Goal: Information Seeking & Learning: Learn about a topic

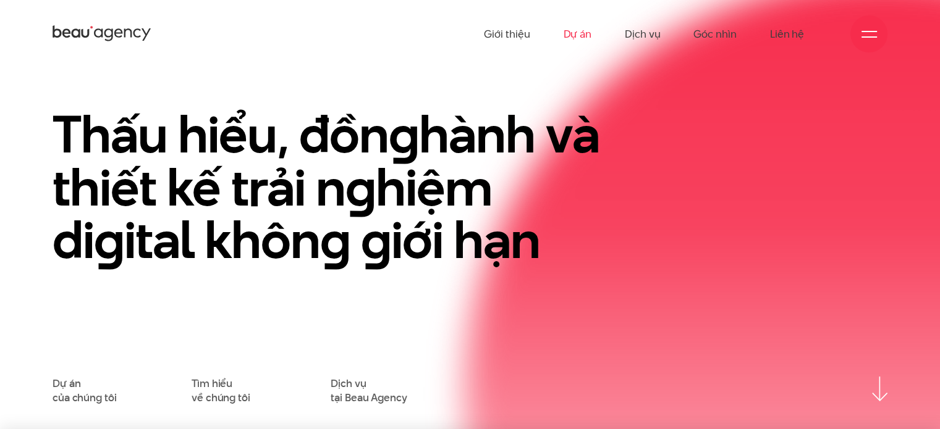
click at [576, 33] on link "Dự án" at bounding box center [577, 34] width 28 height 68
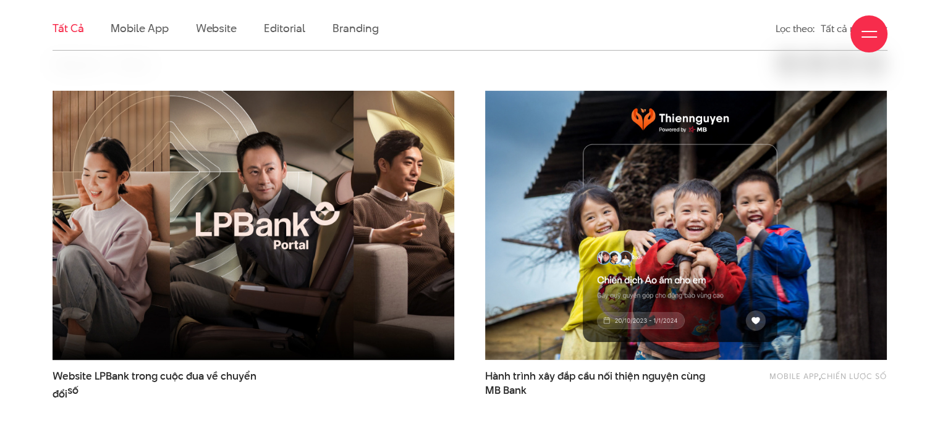
scroll to position [433, 0]
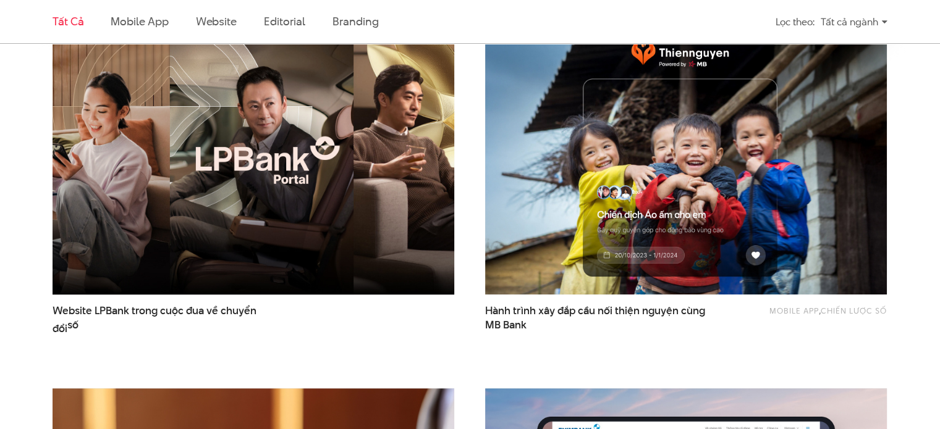
click at [370, 227] on img at bounding box center [254, 160] width 442 height 296
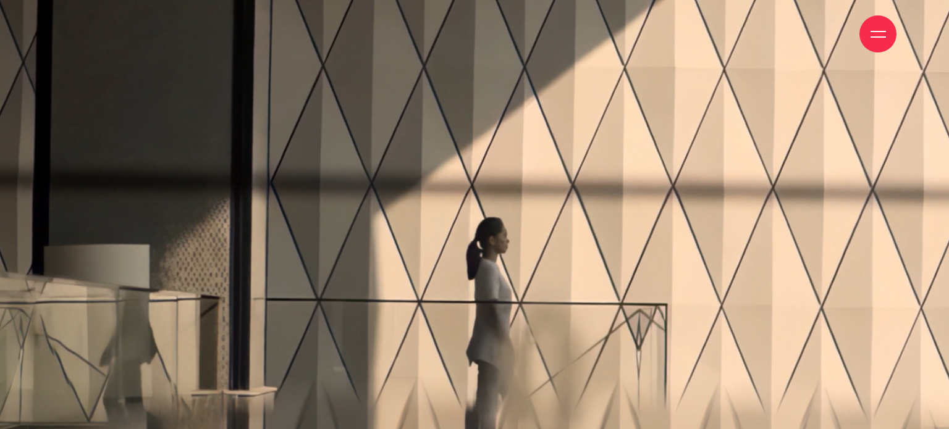
scroll to position [62, 0]
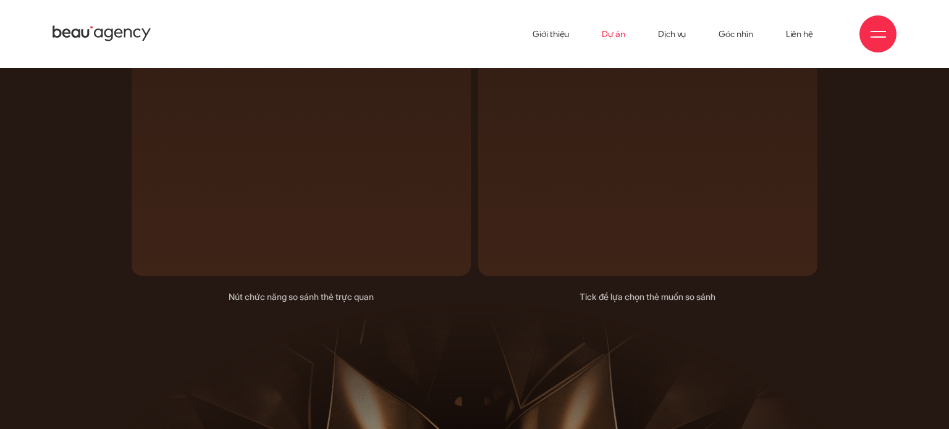
click at [605, 35] on link "Dự án" at bounding box center [613, 34] width 23 height 68
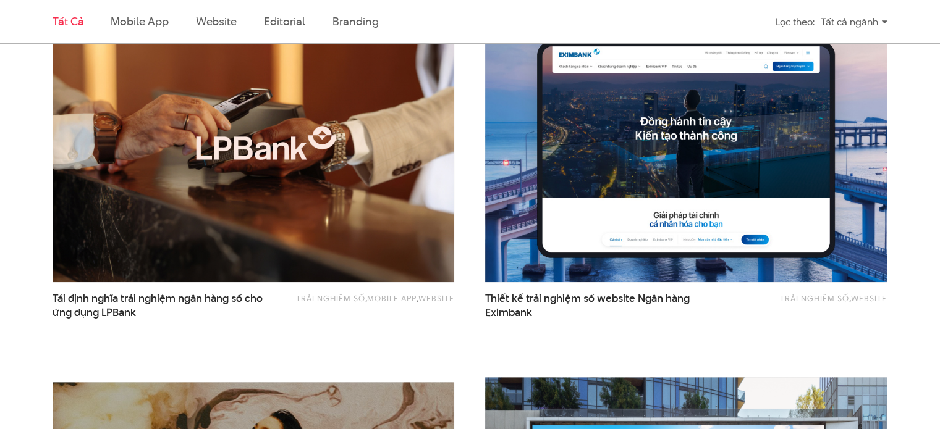
scroll to position [865, 0]
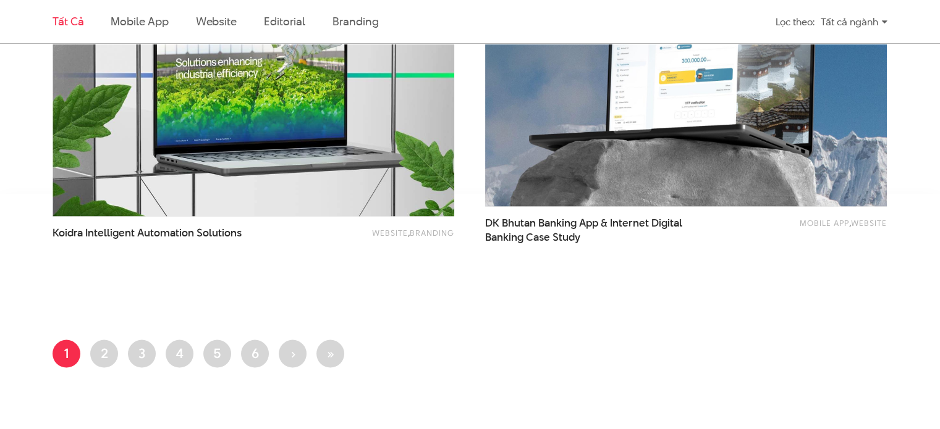
scroll to position [2410, 0]
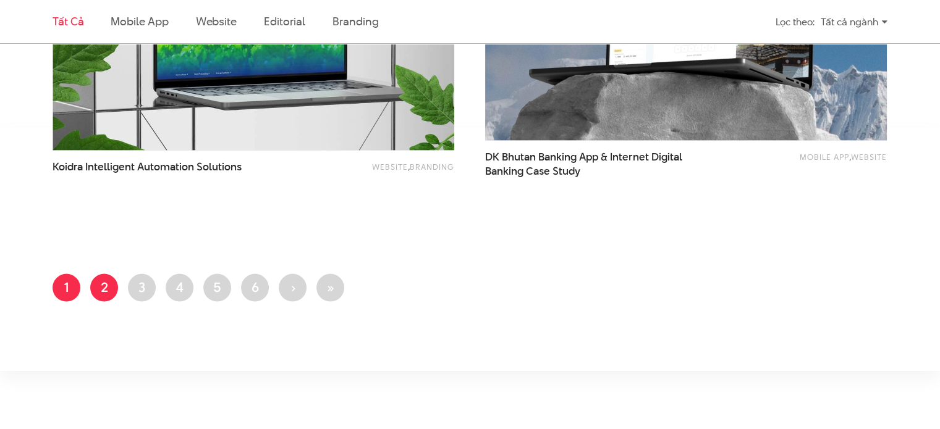
click at [98, 286] on link "Trang 2" at bounding box center [104, 288] width 28 height 28
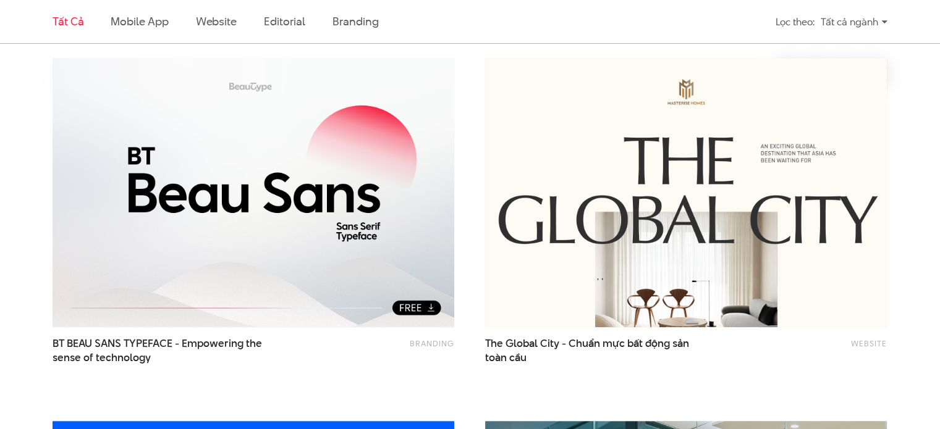
scroll to position [371, 0]
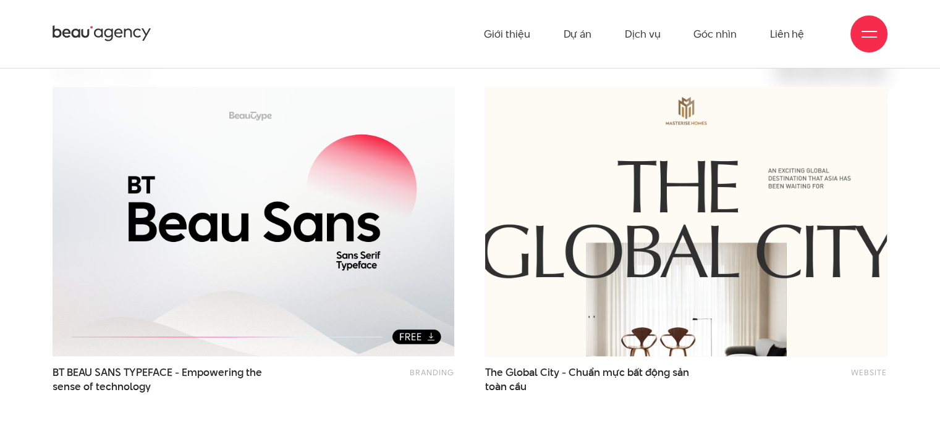
click at [633, 199] on img at bounding box center [686, 222] width 442 height 296
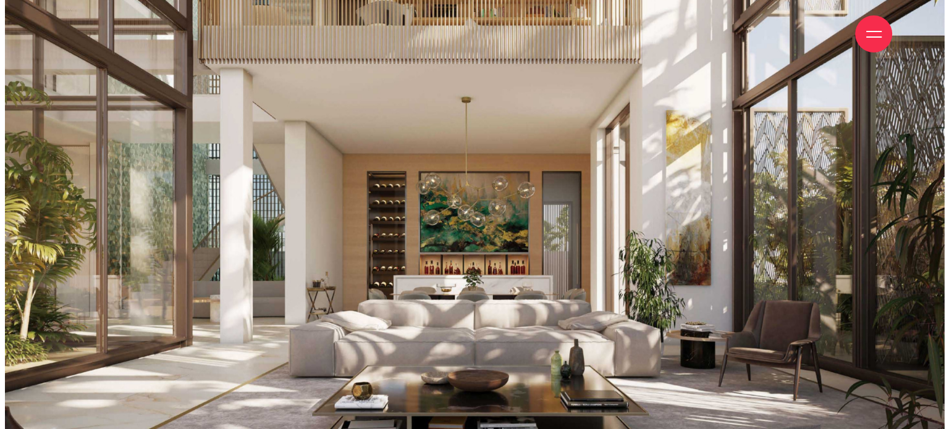
scroll to position [13038, 0]
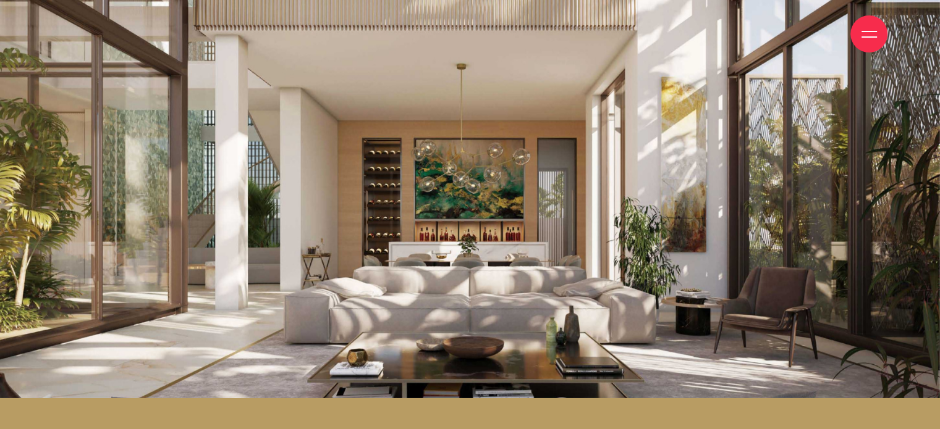
click at [870, 44] on div at bounding box center [868, 33] width 37 height 37
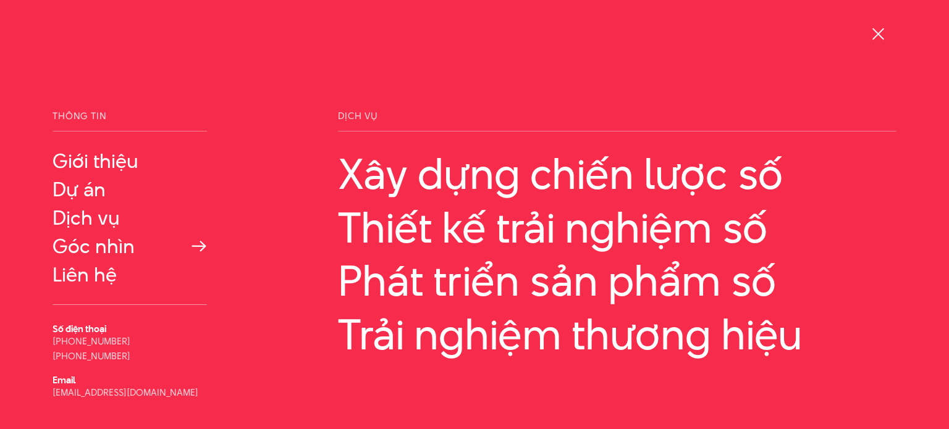
click at [82, 245] on link "Góc nhìn" at bounding box center [130, 246] width 154 height 22
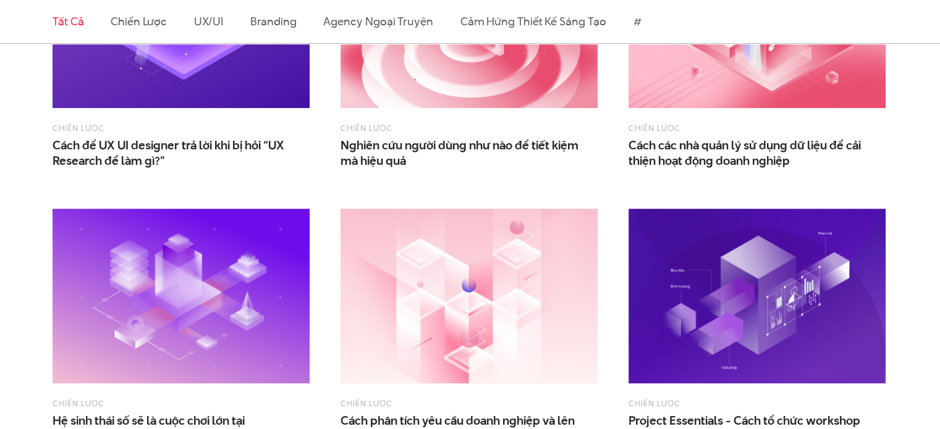
scroll to position [494, 0]
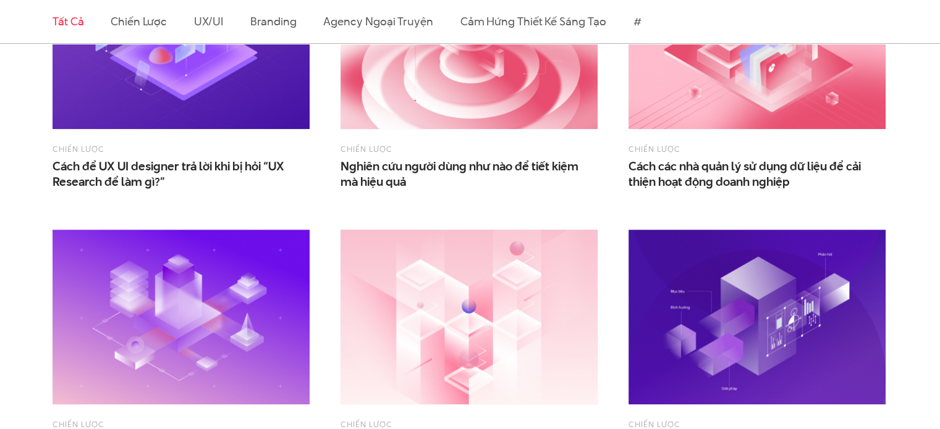
click at [226, 98] on img at bounding box center [181, 41] width 257 height 175
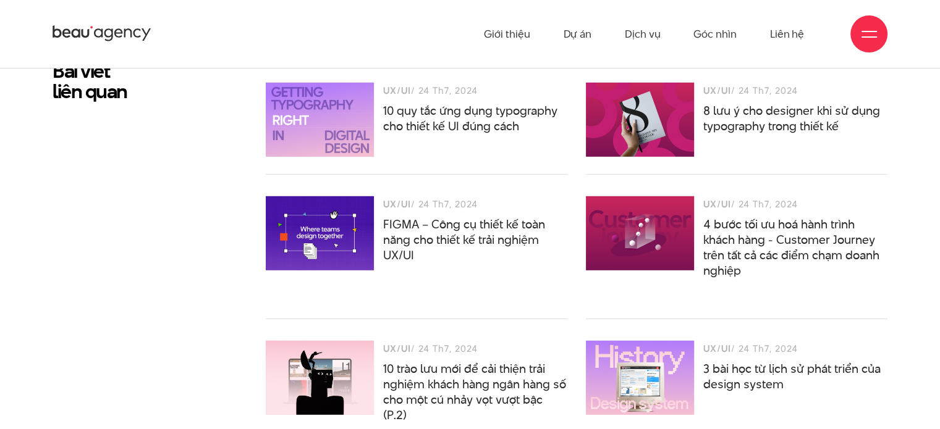
scroll to position [3584, 0]
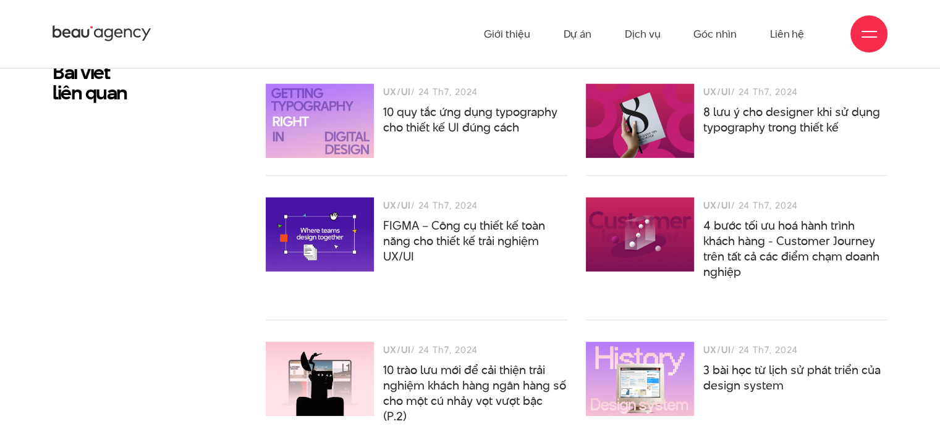
click at [628, 114] on div at bounding box center [640, 121] width 108 height 74
click at [744, 118] on link "8 lưu ý cho designer khi sử dụng typography trong thiết kế" at bounding box center [791, 120] width 177 height 32
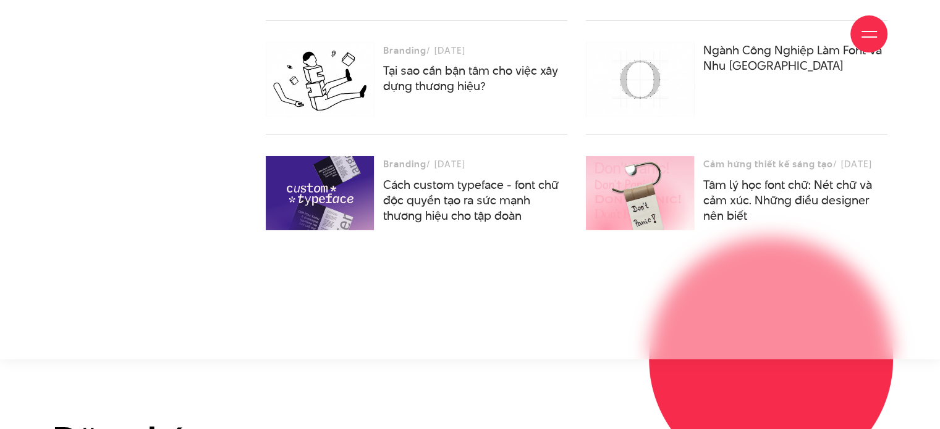
scroll to position [4449, 0]
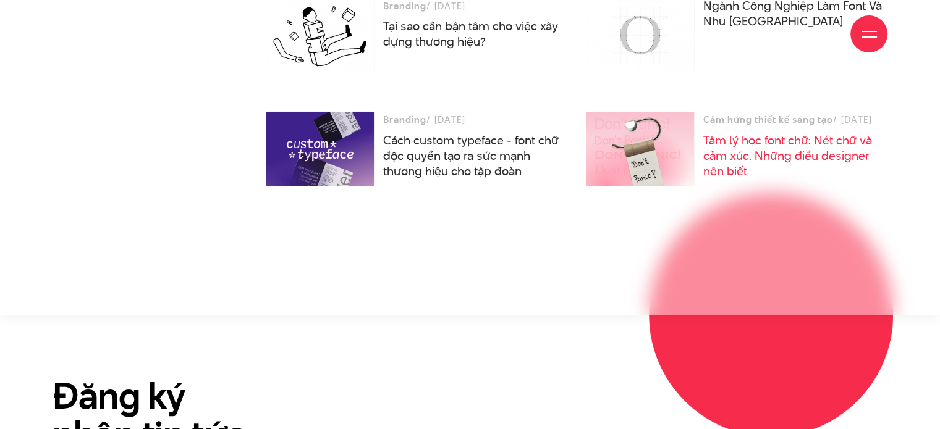
click at [762, 143] on link "Tâm lý học font chữ: Nét chữ và cảm xúc. Những điều designer nên biết" at bounding box center [787, 156] width 169 height 48
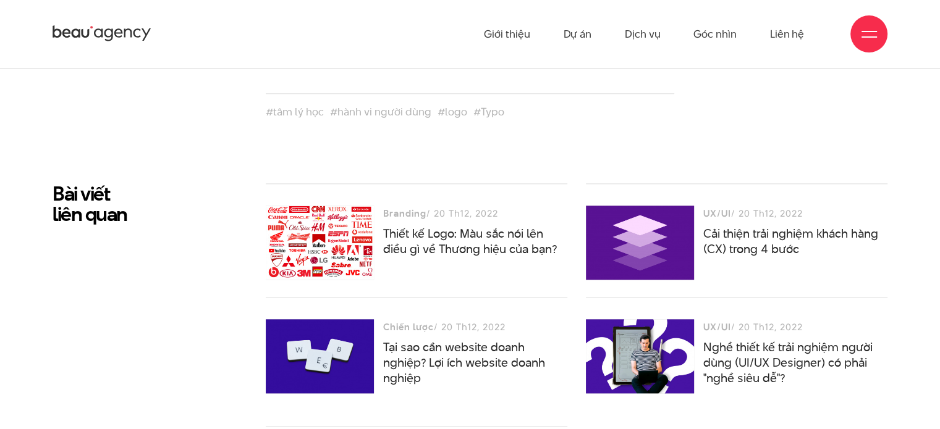
scroll to position [5994, 0]
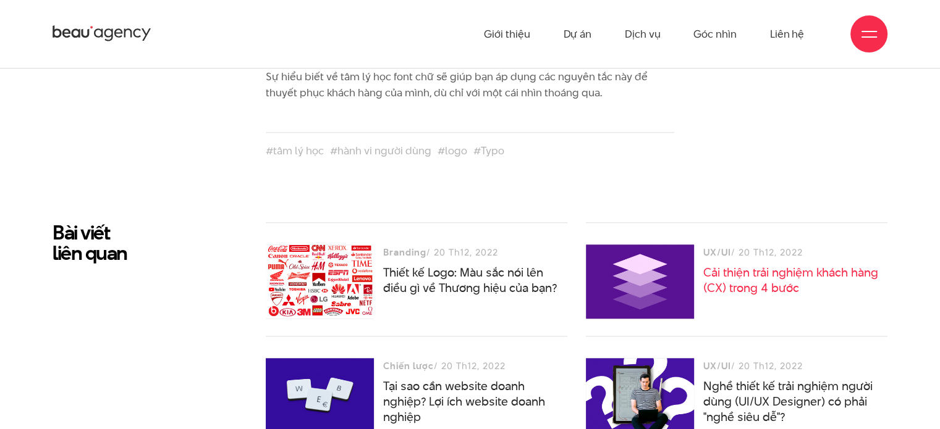
click at [764, 264] on link "Cải thiện trải nghiệm khách hàng (CX) trong 4 bước" at bounding box center [790, 280] width 175 height 32
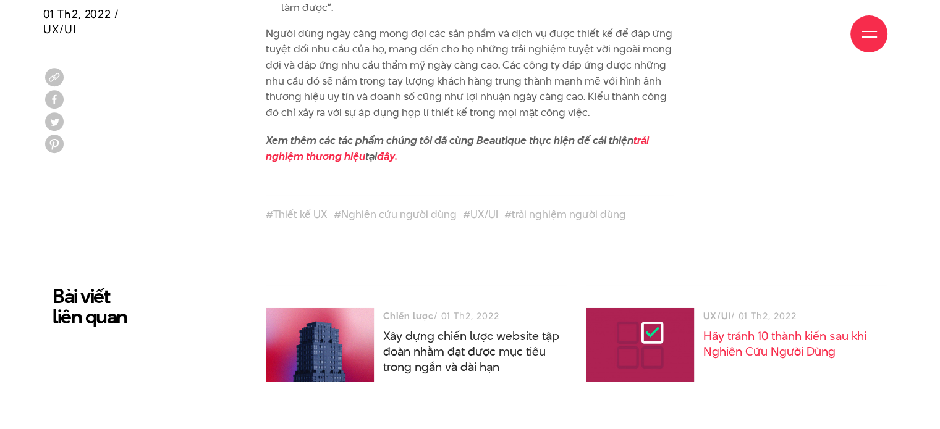
scroll to position [4325, 0]
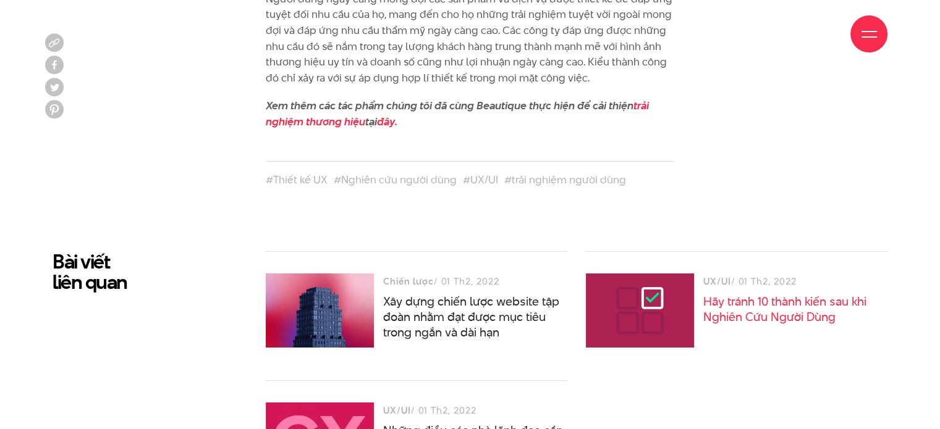
click at [743, 294] on link "Hãy tránh 10 thành kiến sau khi Nghiên Cứu Người Dùng" at bounding box center [784, 310] width 163 height 32
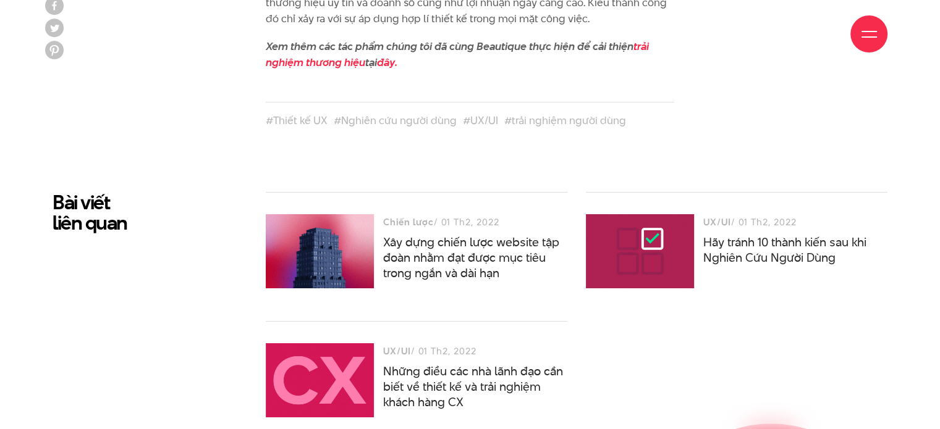
scroll to position [4387, 0]
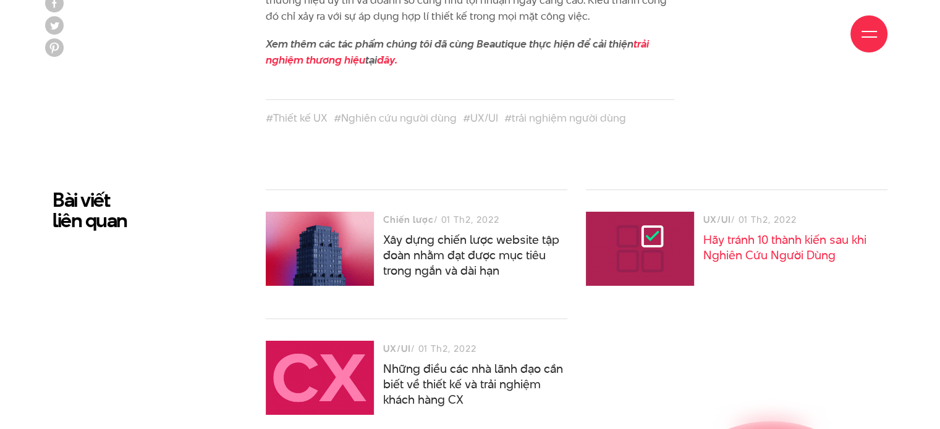
click at [804, 232] on link "Hãy tránh 10 thành kiến sau khi Nghiên Cứu Người Dùng" at bounding box center [784, 248] width 163 height 32
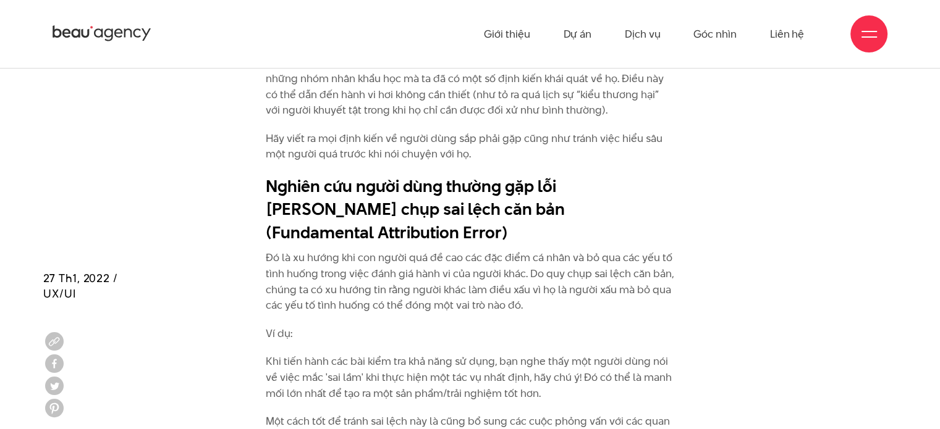
scroll to position [5057, 0]
